Goal: Check status: Check status

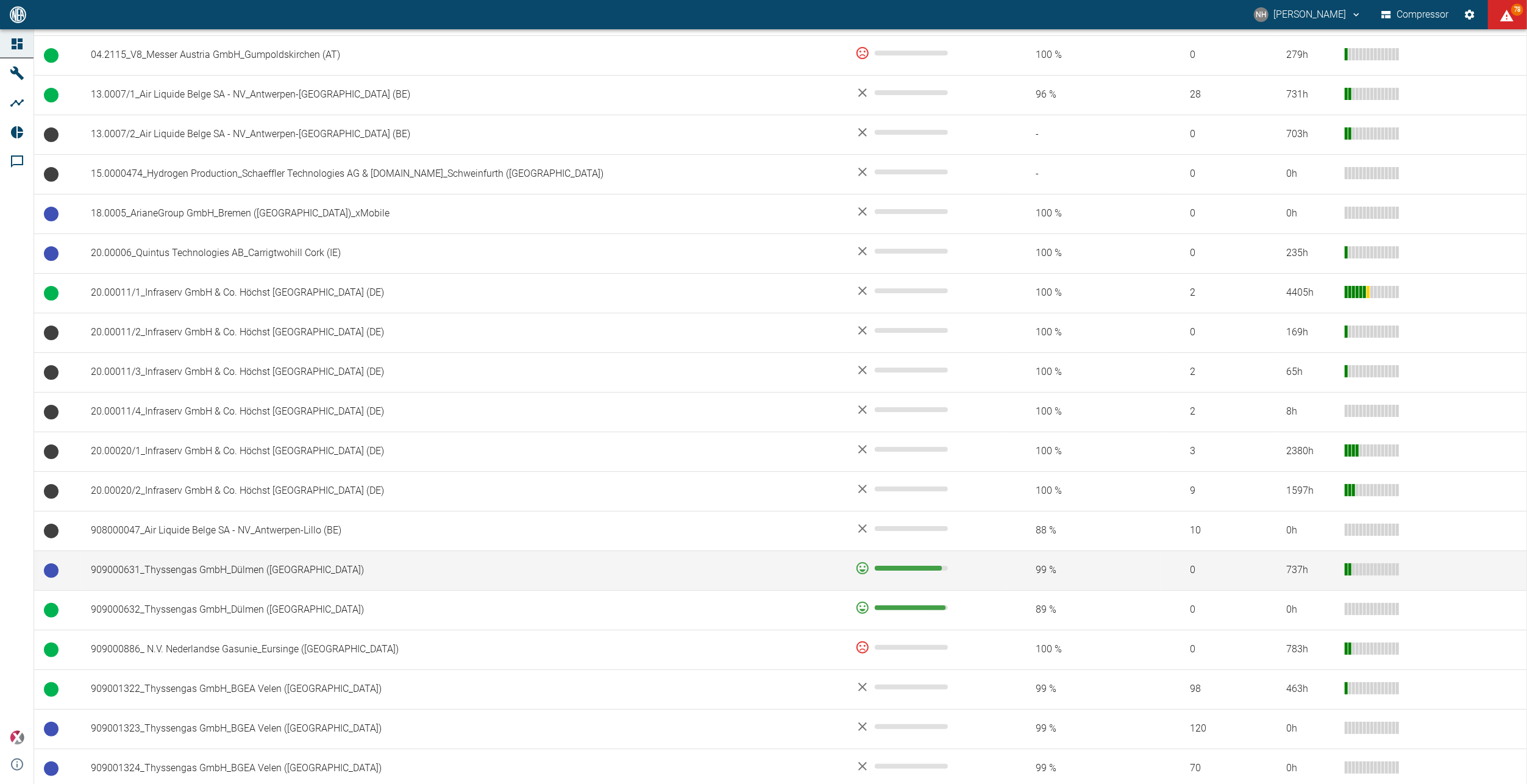
scroll to position [323, 0]
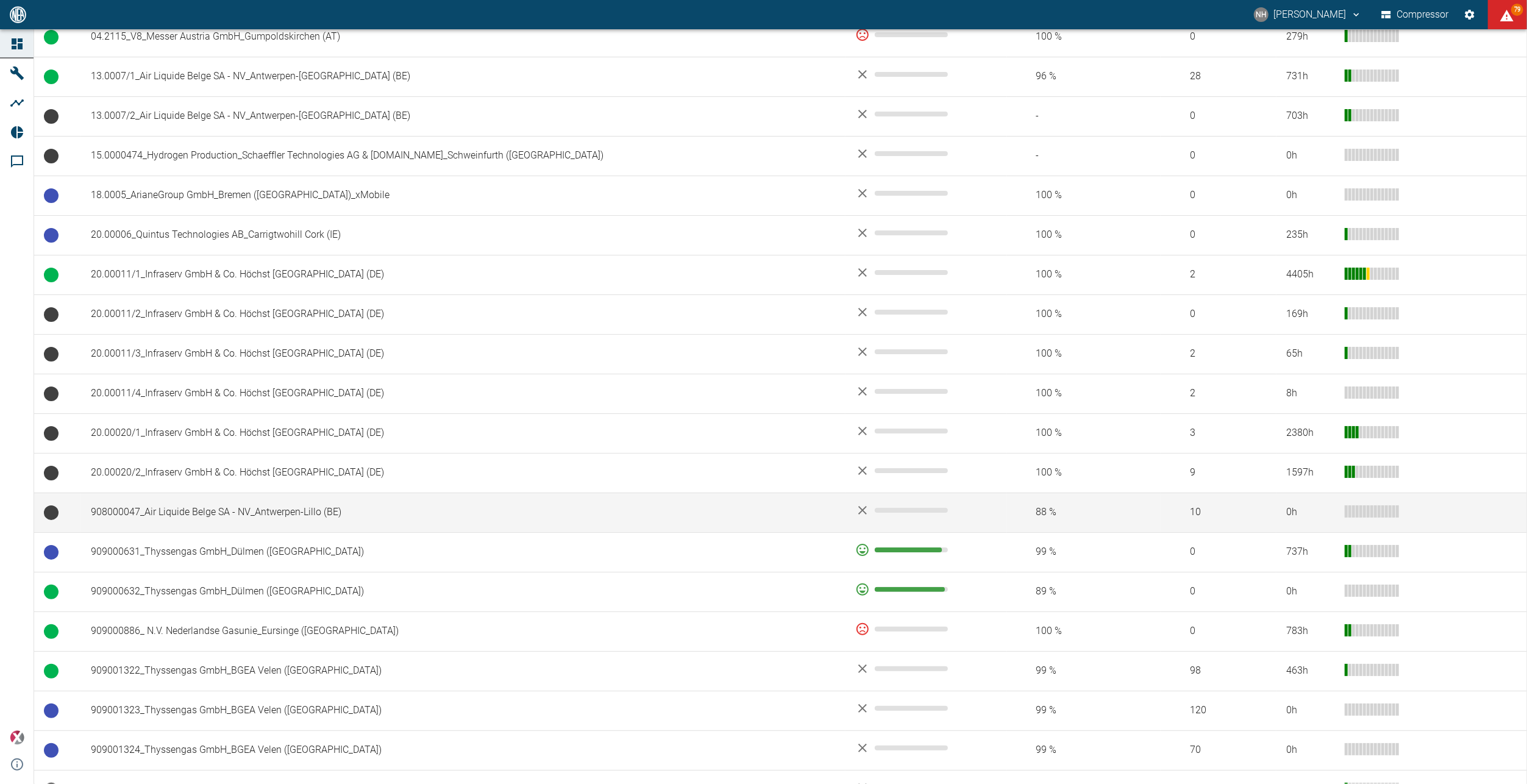
click at [266, 508] on td "908000047_Air Liquide Belge SA - NV_Antwerpen-Lillo (BE)" at bounding box center [464, 512] width 765 height 39
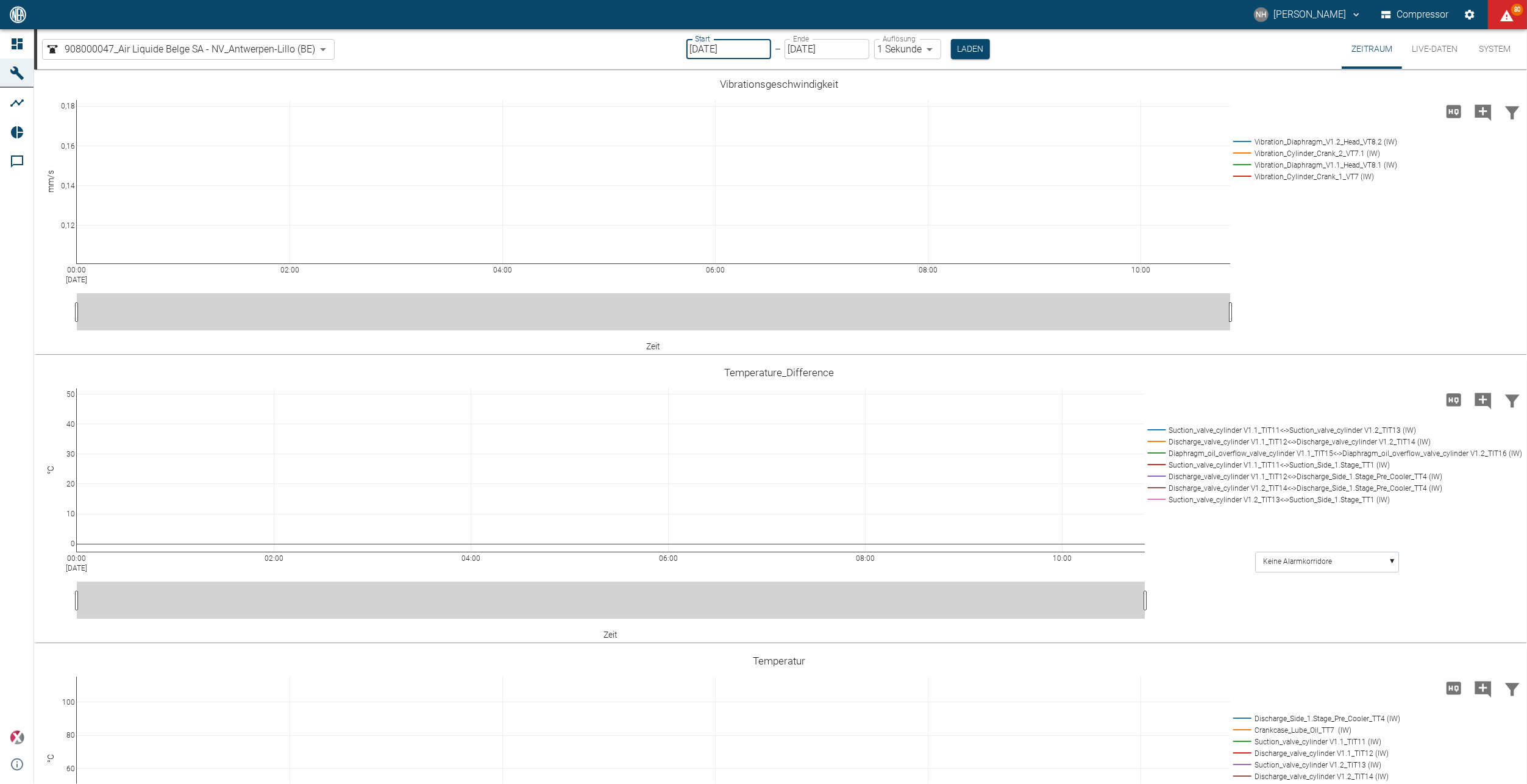
click at [743, 51] on input "[DATE]" at bounding box center [729, 49] width 85 height 20
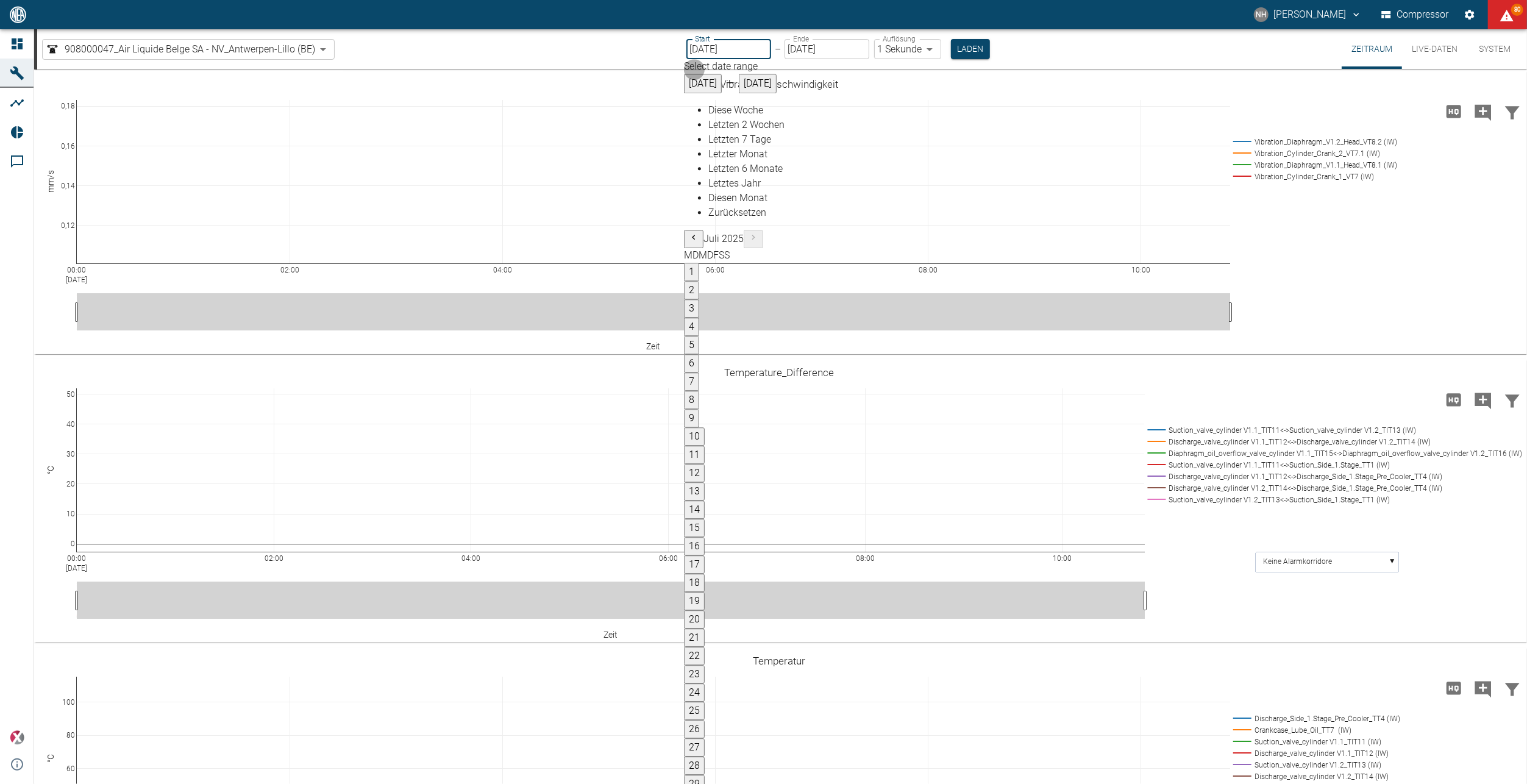
drag, startPoint x: 999, startPoint y: 268, endPoint x: 1010, endPoint y: 276, distance: 13.6
type input "[DATE]"
type input "2min"
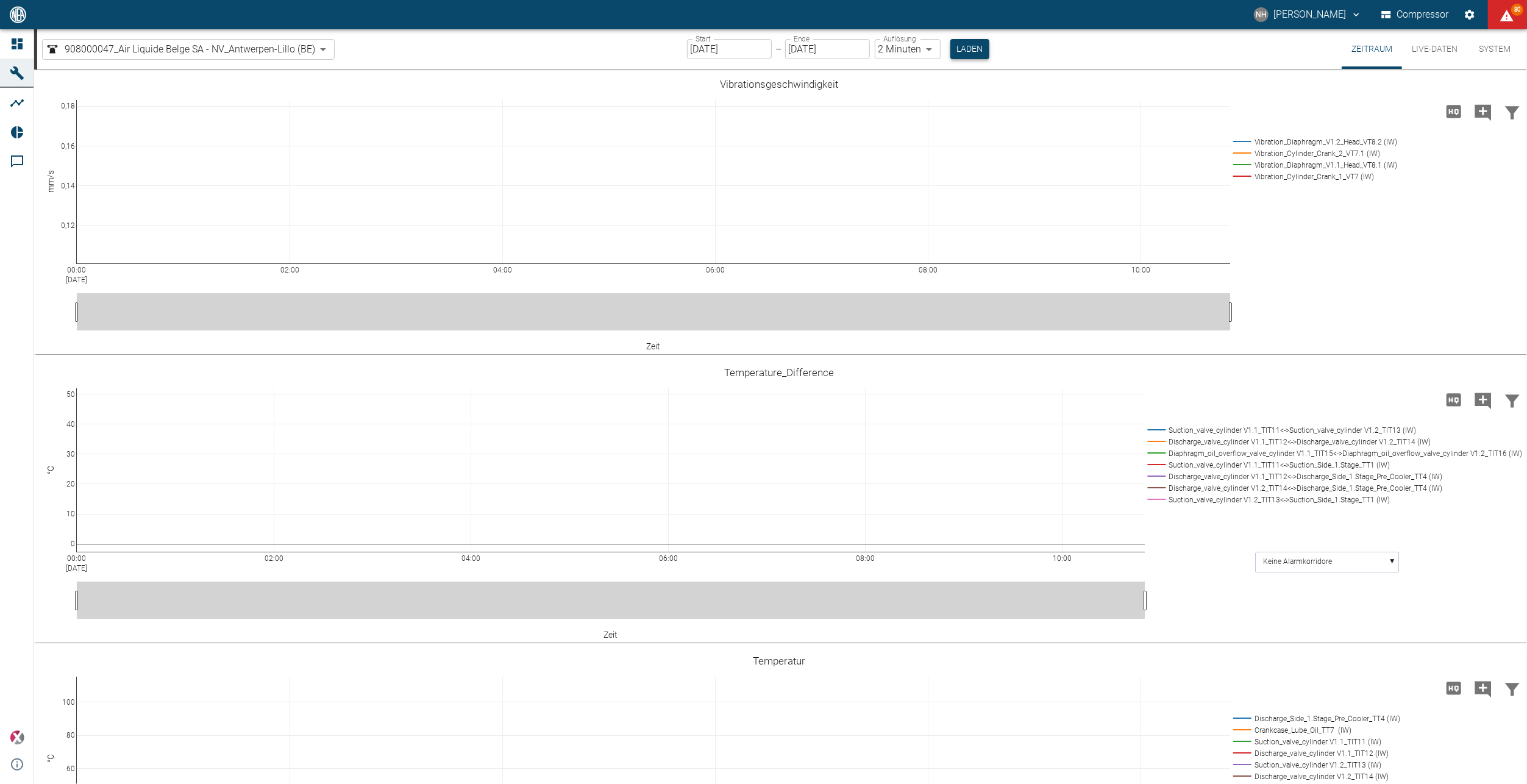
click at [971, 50] on button "Laden" at bounding box center [970, 49] width 39 height 20
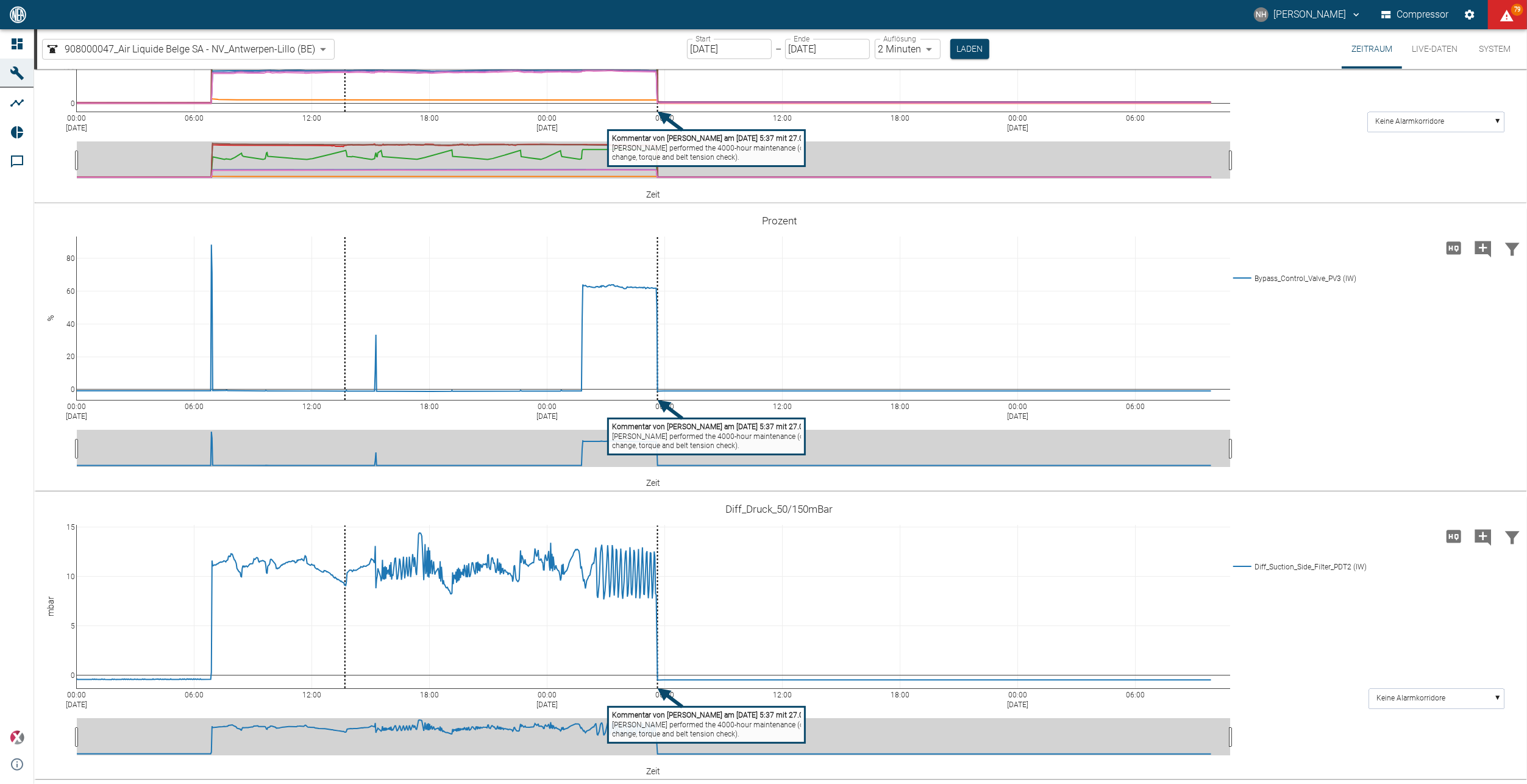
scroll to position [1304, 0]
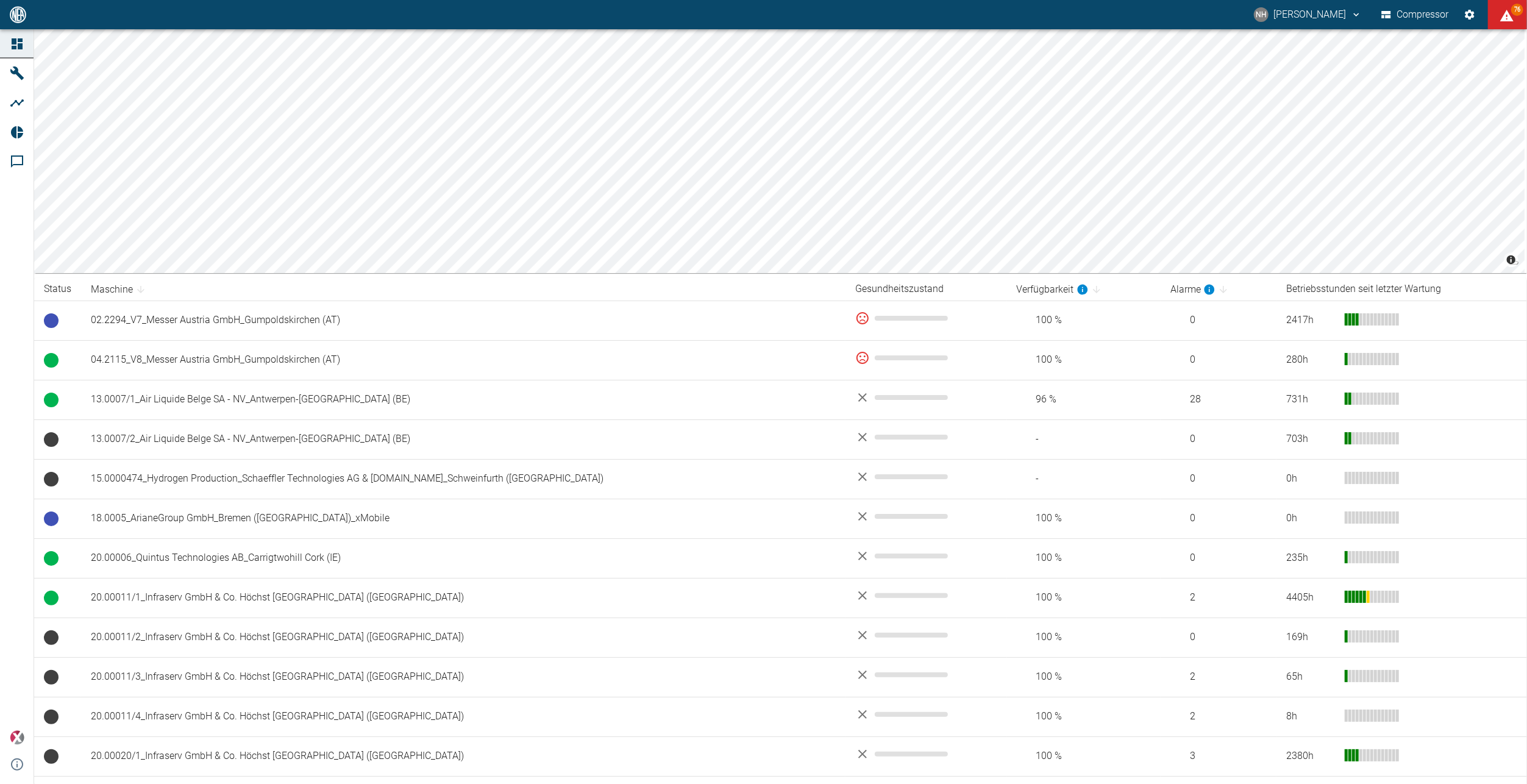
scroll to position [384, 0]
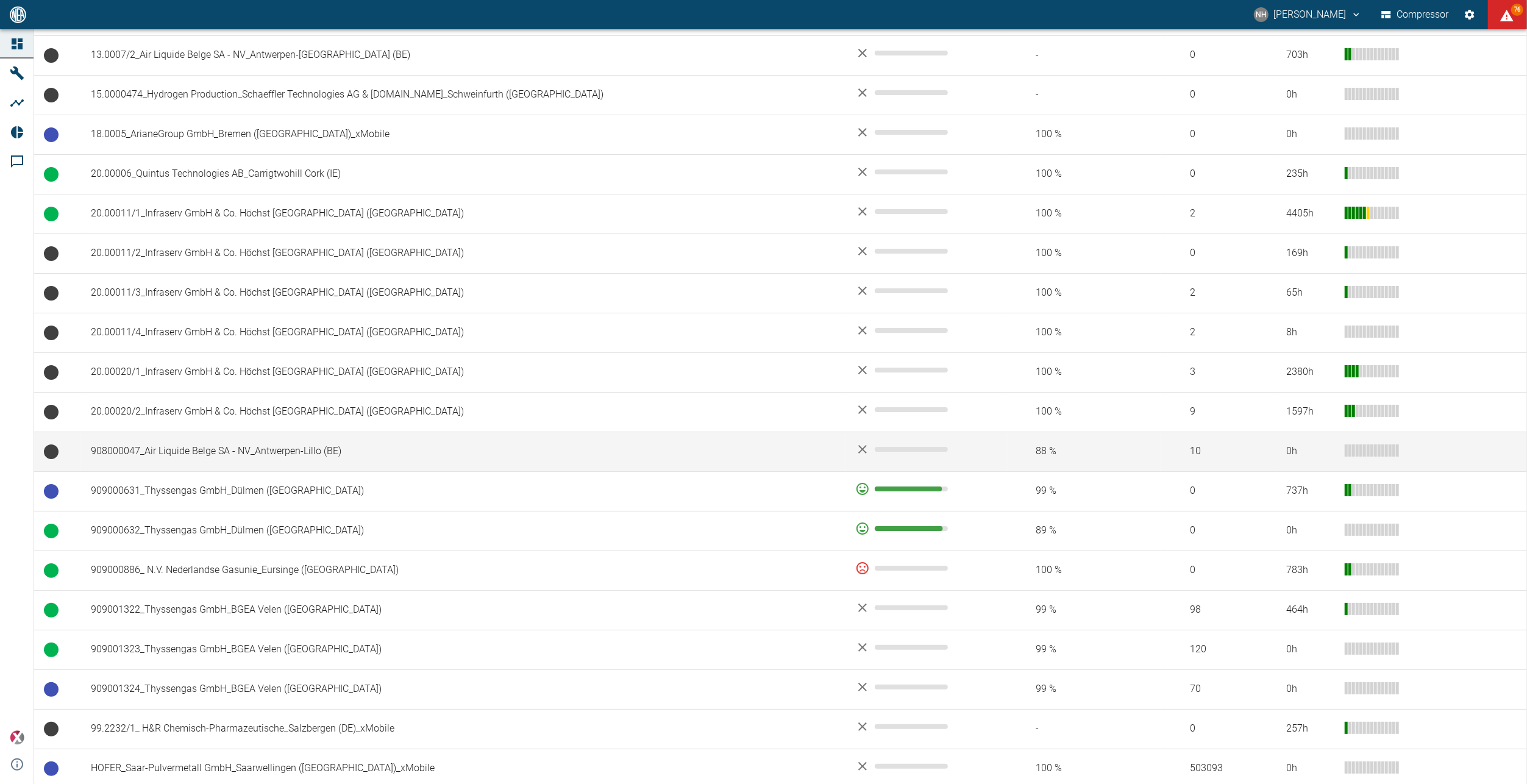
click at [280, 445] on td "908000047_Air Liquide Belge SA - NV_Antwerpen-Lillo (BE)" at bounding box center [464, 451] width 765 height 39
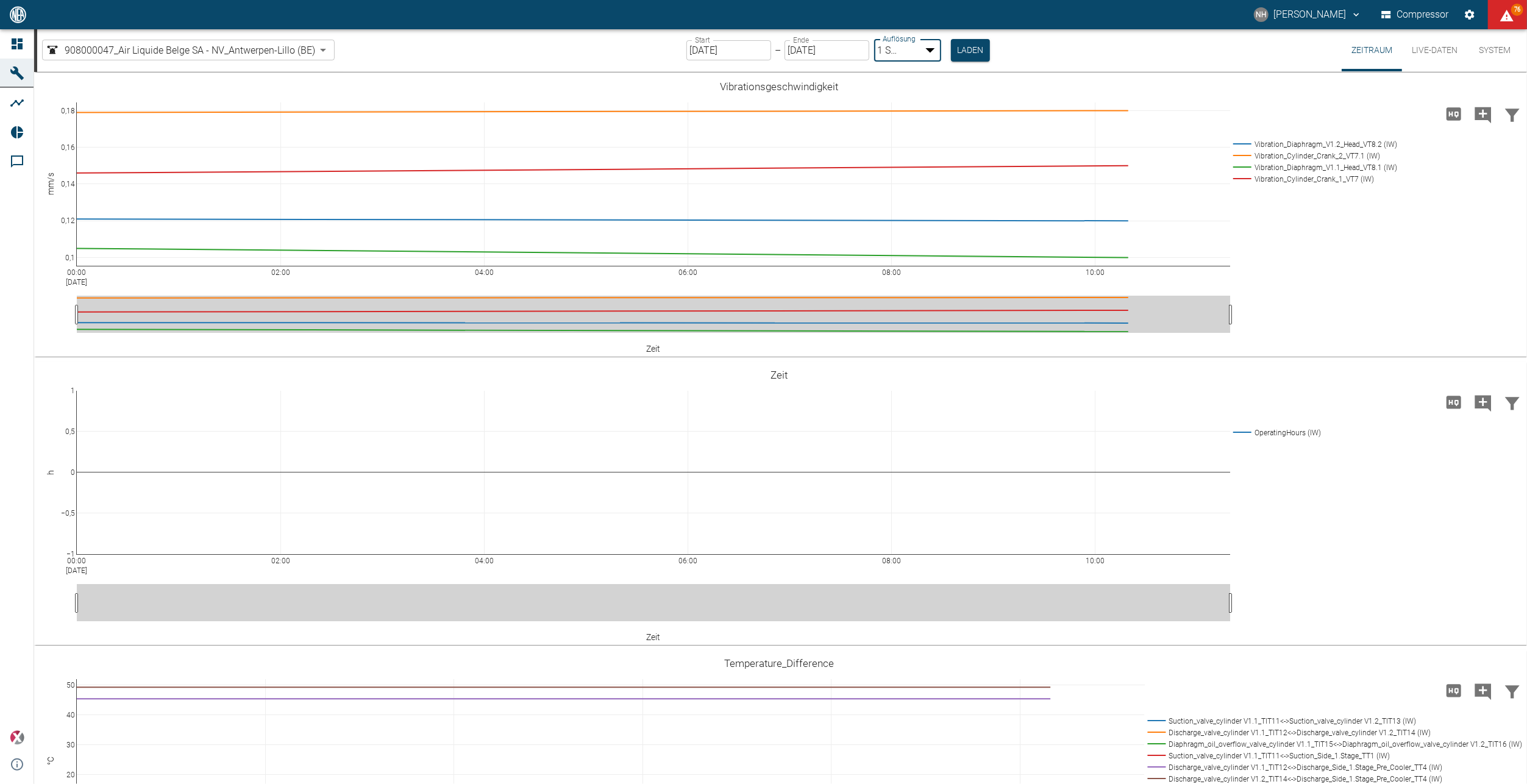
click at [928, 43] on body "NH Nils Hallbauer Compressor 76 Dashboard Maschinen Analysen Reports Kommentare…" at bounding box center [763, 392] width 1527 height 784
click at [1112, 783] on div at bounding box center [763, 794] width 1527 height 0
